Goal: Information Seeking & Learning: Find specific fact

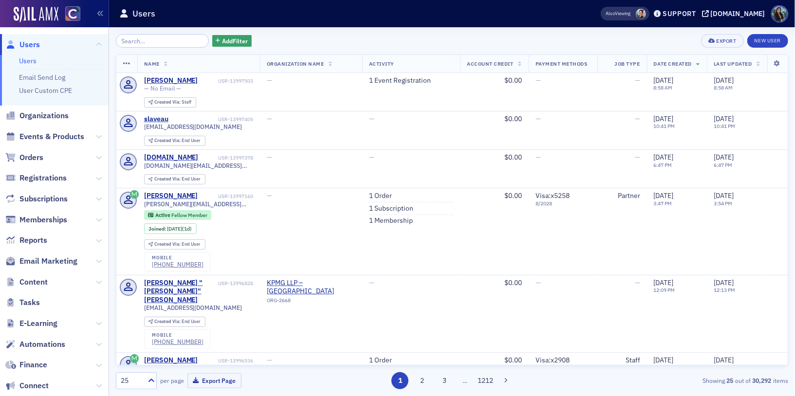
click at [137, 44] on input "search" at bounding box center [162, 41] width 93 height 14
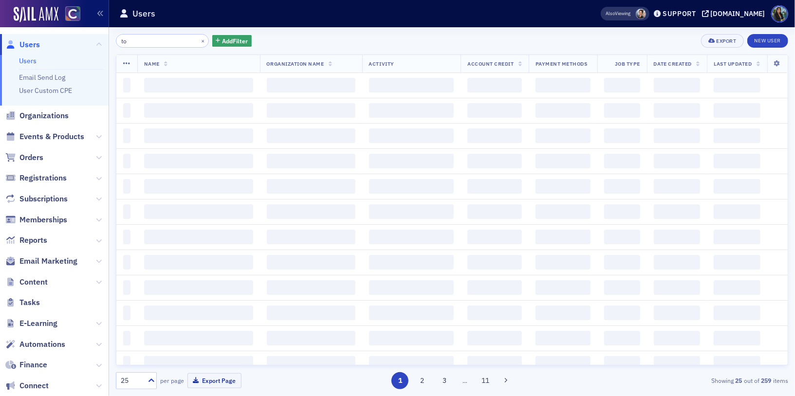
type input "t"
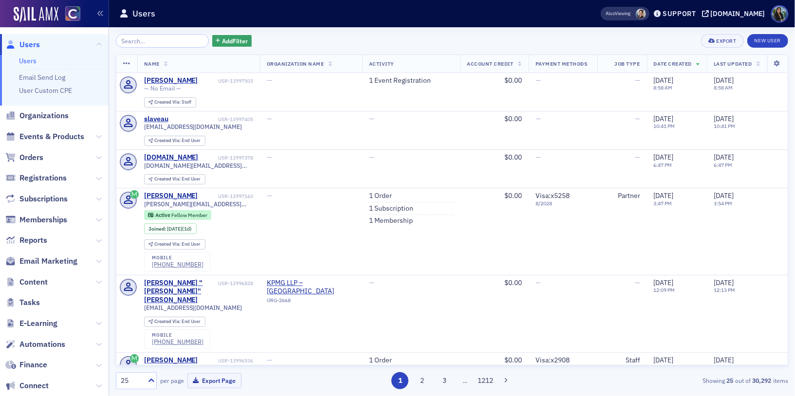
click at [141, 41] on input "search" at bounding box center [162, 41] width 93 height 14
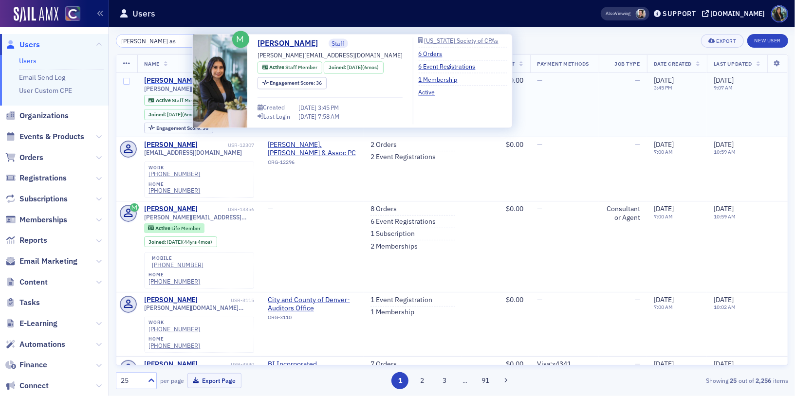
type input "[PERSON_NAME] as"
click at [169, 78] on div "[PERSON_NAME]" at bounding box center [171, 80] width 54 height 9
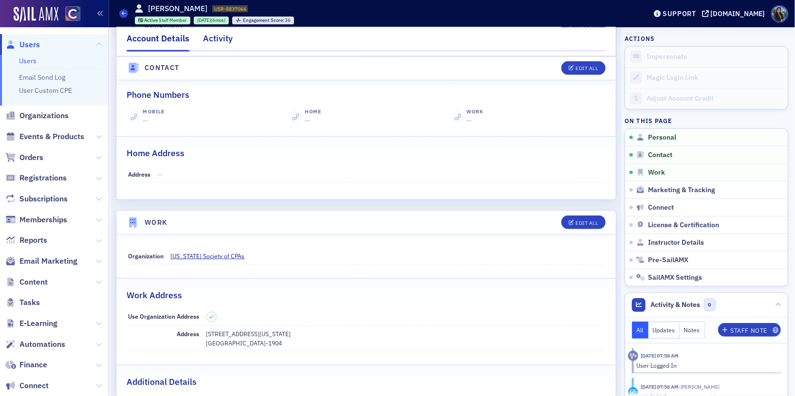
click at [213, 41] on div "Activity" at bounding box center [218, 41] width 30 height 18
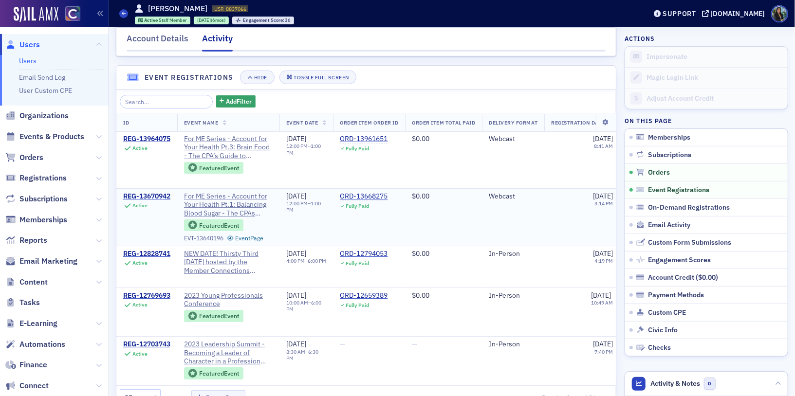
scroll to position [55, 0]
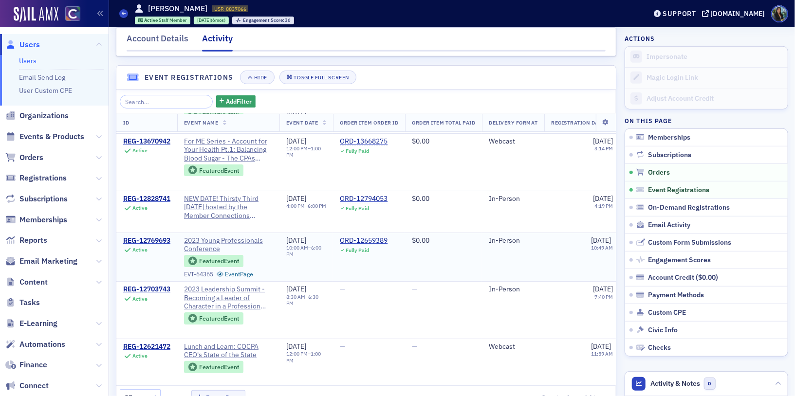
click at [201, 242] on span "2023 Young Professionals Conference" at bounding box center [228, 245] width 89 height 17
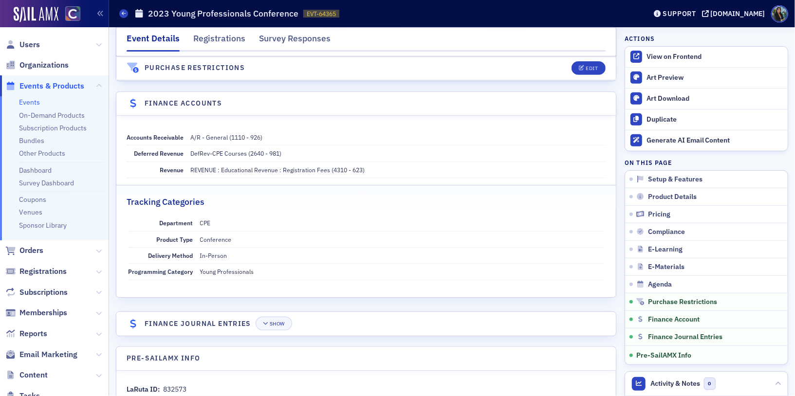
scroll to position [2648, 0]
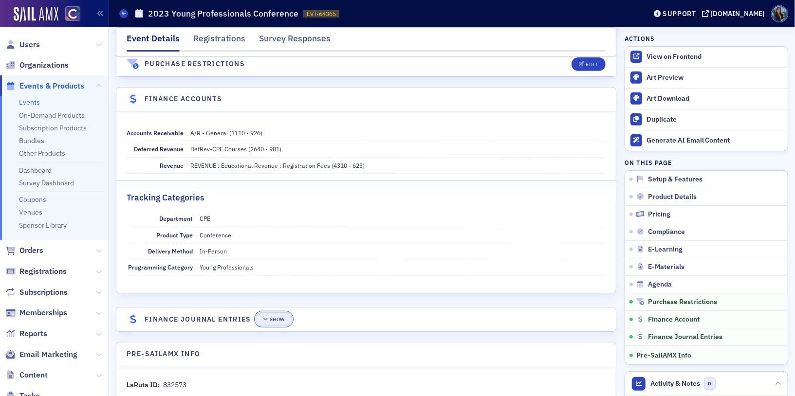
click at [267, 317] on icon "button" at bounding box center [266, 319] width 6 height 5
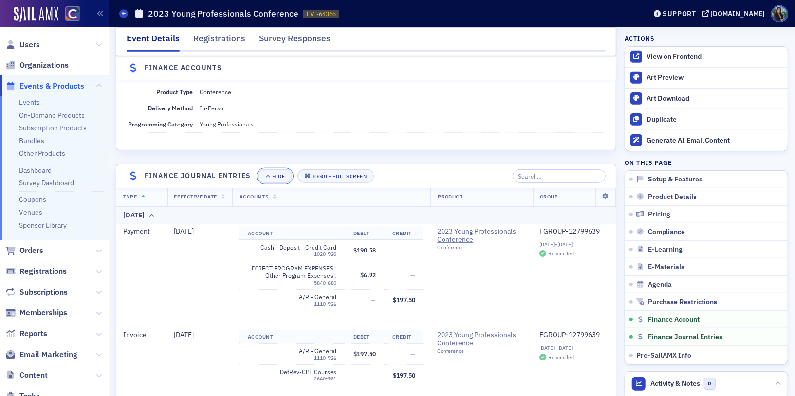
scroll to position [2797, 0]
